Goal: Transaction & Acquisition: Purchase product/service

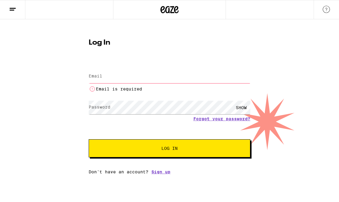
click at [170, 75] on input "Email" at bounding box center [170, 77] width 162 height 14
type input "[EMAIL_ADDRESS][DOMAIN_NAME]"
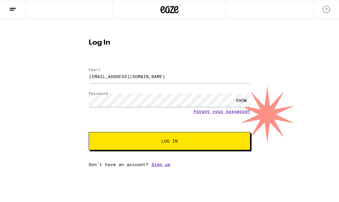
click at [240, 100] on div "SHOW" at bounding box center [241, 100] width 18 height 14
click at [218, 137] on button "Log In" at bounding box center [170, 141] width 162 height 18
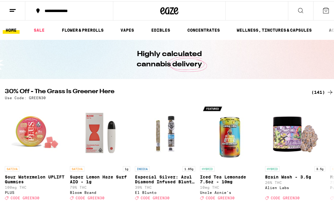
click at [323, 9] on icon at bounding box center [325, 9] width 7 height 7
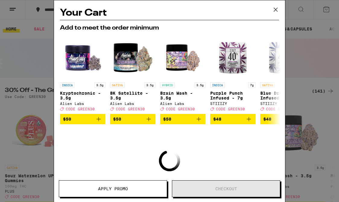
click at [103, 187] on span "Apply Promo" at bounding box center [113, 189] width 30 height 4
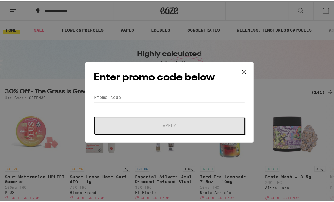
click at [243, 70] on icon at bounding box center [244, 70] width 9 height 9
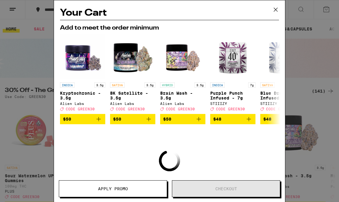
click at [279, 10] on icon at bounding box center [275, 9] width 9 height 9
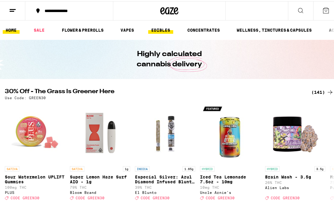
click at [152, 28] on link "EDIBLES" at bounding box center [160, 28] width 25 height 7
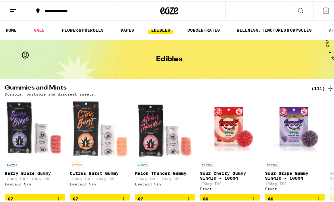
click at [14, 8] on line at bounding box center [13, 8] width 6 height 0
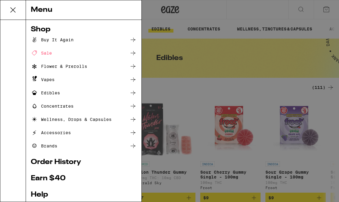
click at [74, 38] on div "Buy It Again" at bounding box center [52, 39] width 43 height 7
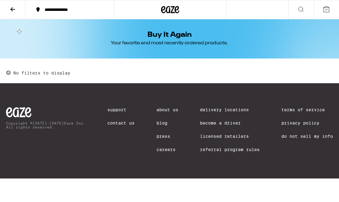
click at [301, 8] on icon at bounding box center [300, 9] width 7 height 7
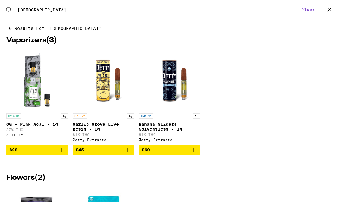
type input "[DEMOGRAPHIC_DATA]"
